Goal: Find specific page/section: Find specific page/section

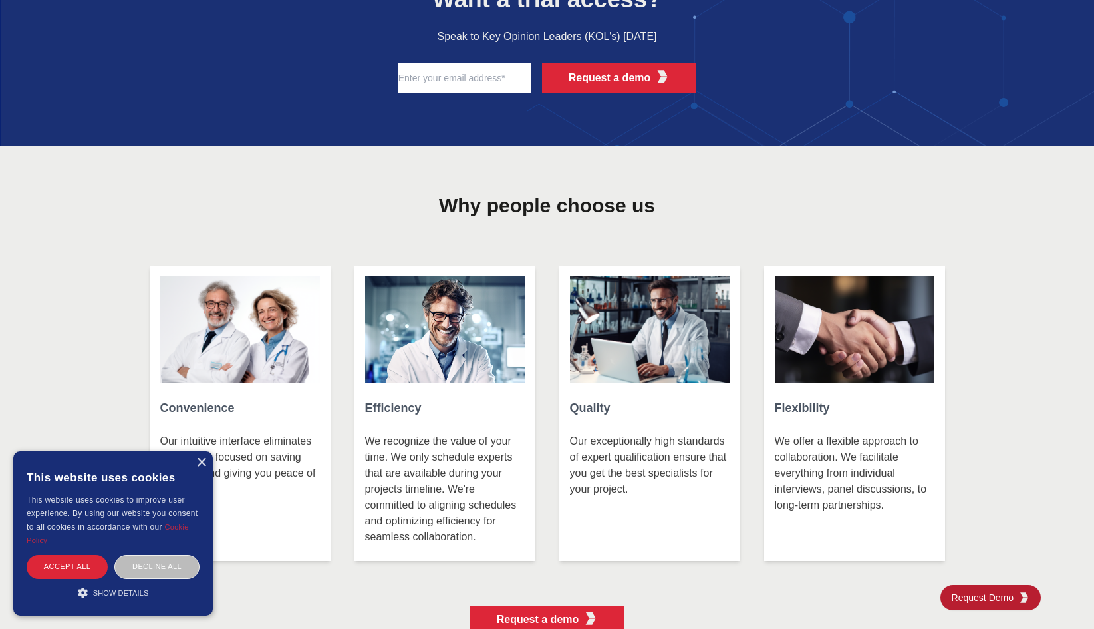
scroll to position [2758, 0]
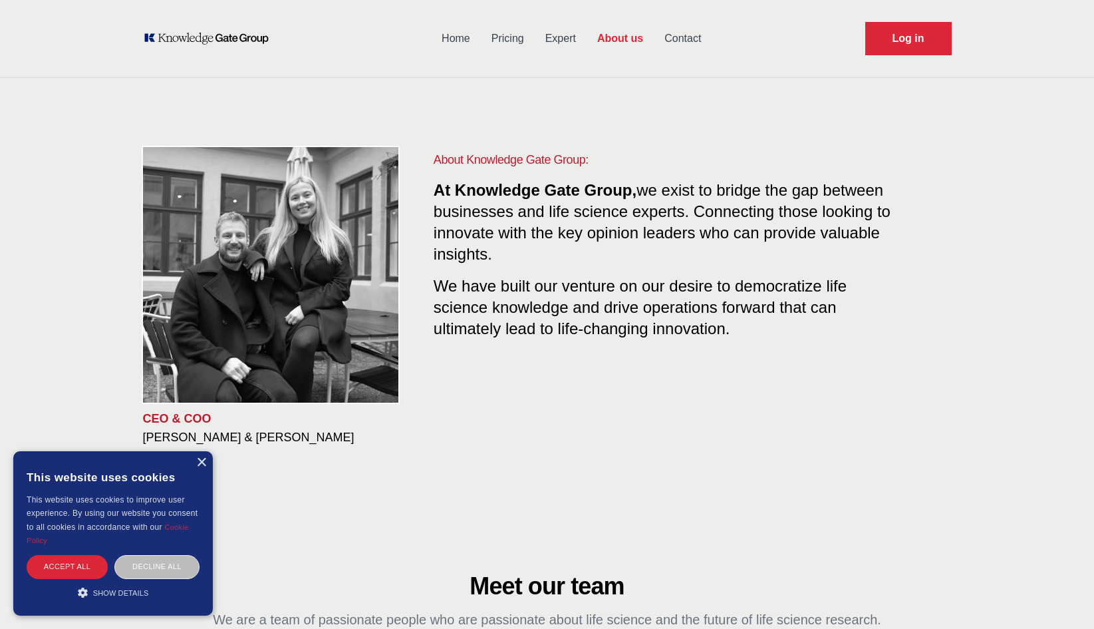
click at [678, 37] on link "Contact" at bounding box center [683, 38] width 58 height 35
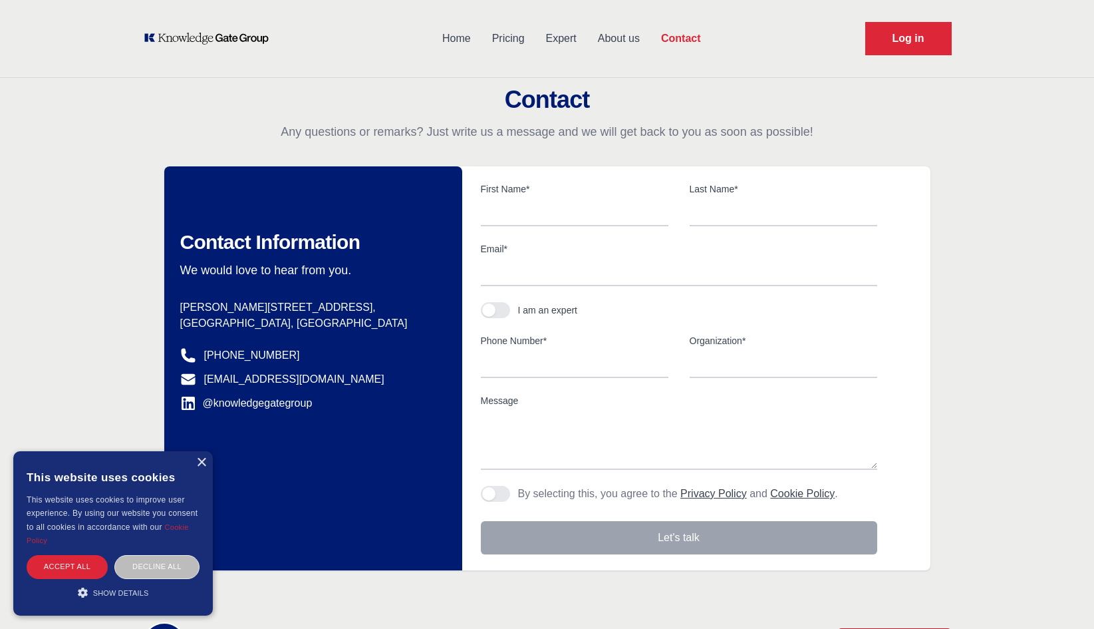
click at [635, 33] on link "About us" at bounding box center [618, 38] width 63 height 35
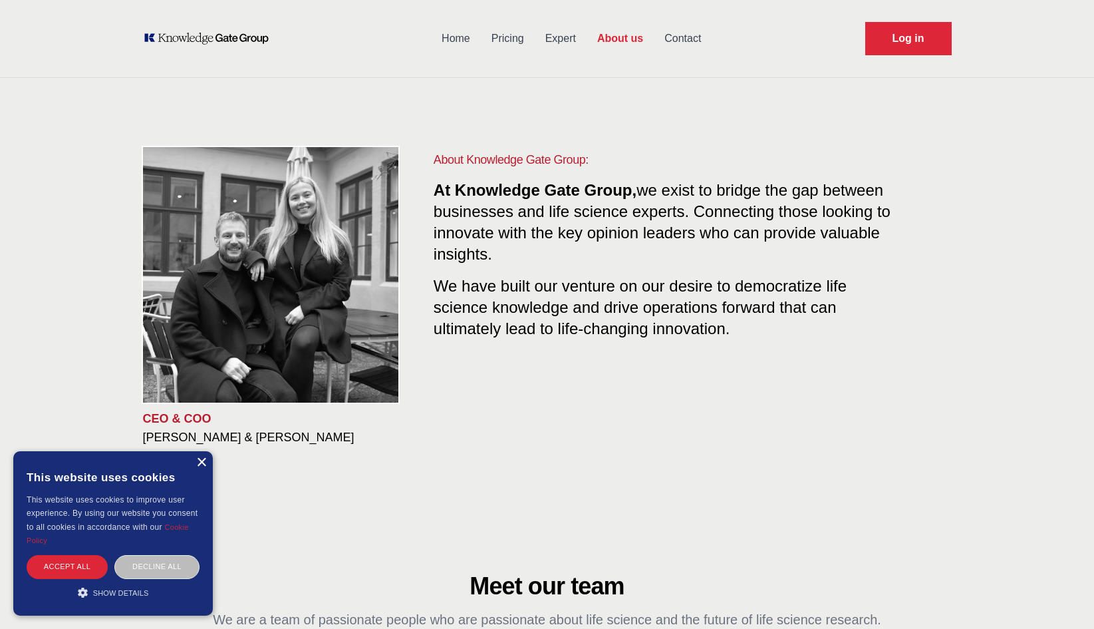
click at [197, 464] on div "×" at bounding box center [201, 463] width 10 height 10
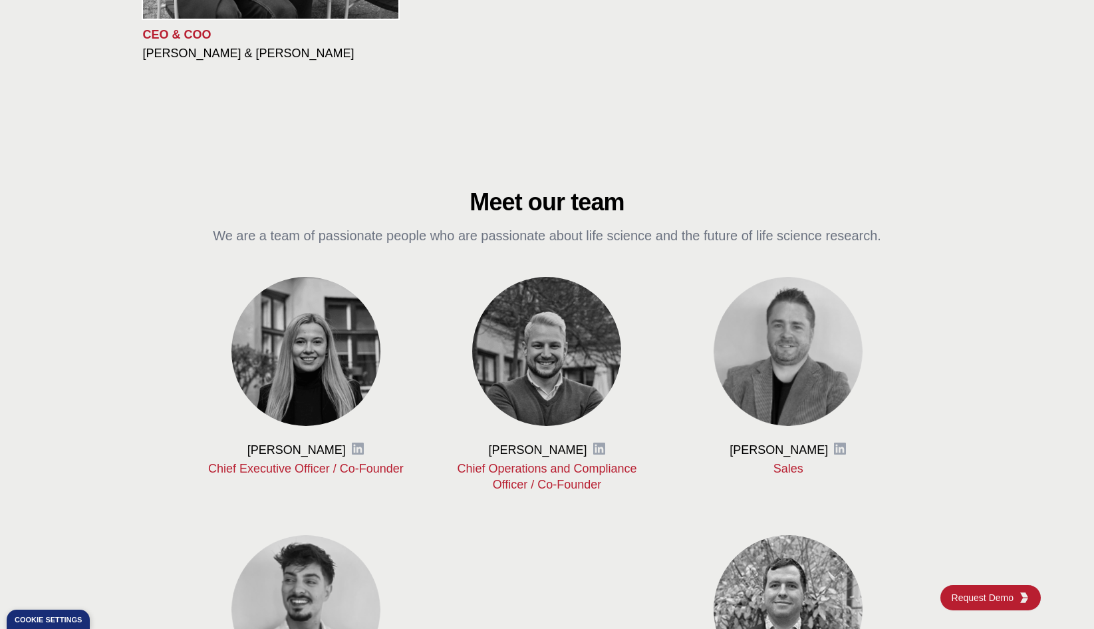
scroll to position [386, 0]
